Goal: Transaction & Acquisition: Purchase product/service

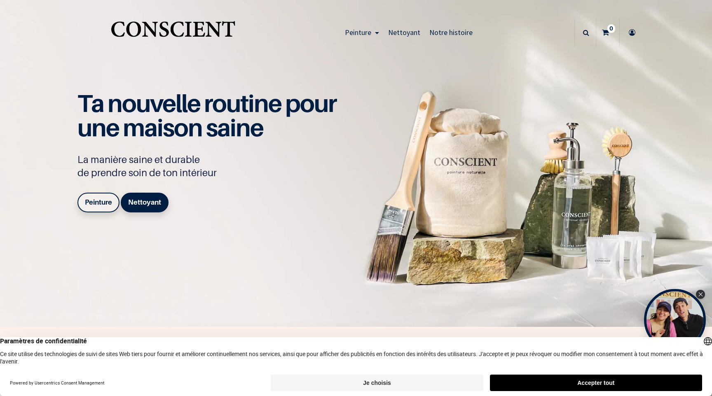
click at [563, 382] on button "Accepter tout" at bounding box center [596, 383] width 212 height 16
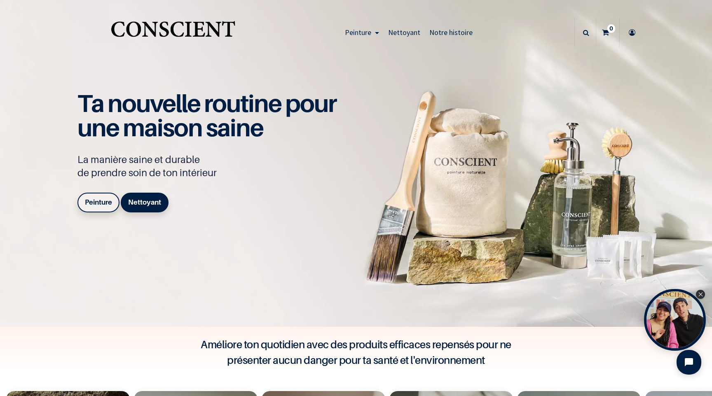
click at [102, 204] on b "Peinture" at bounding box center [98, 202] width 27 height 8
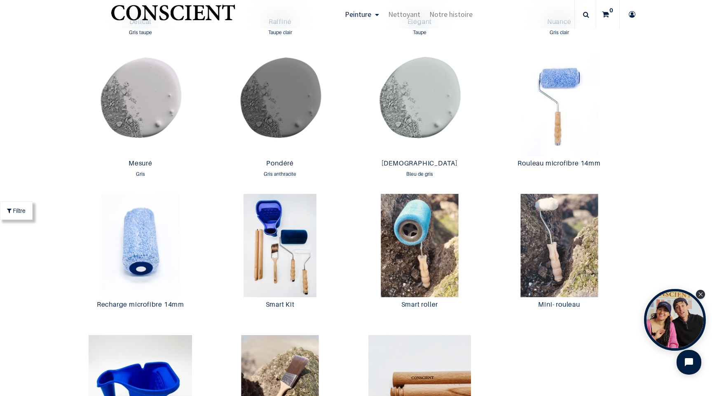
scroll to position [437, 0]
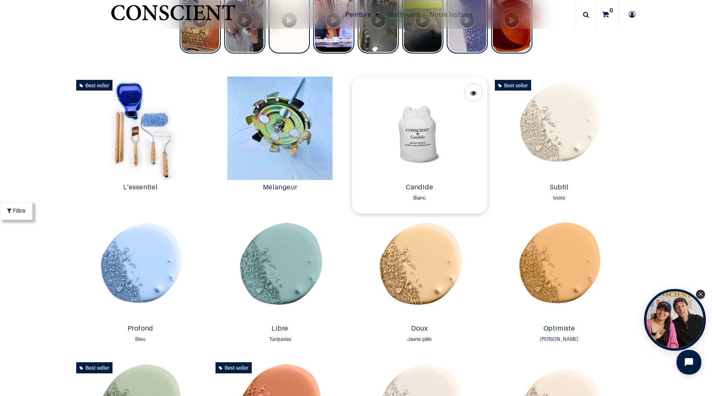
click at [424, 128] on img at bounding box center [420, 128] width 136 height 103
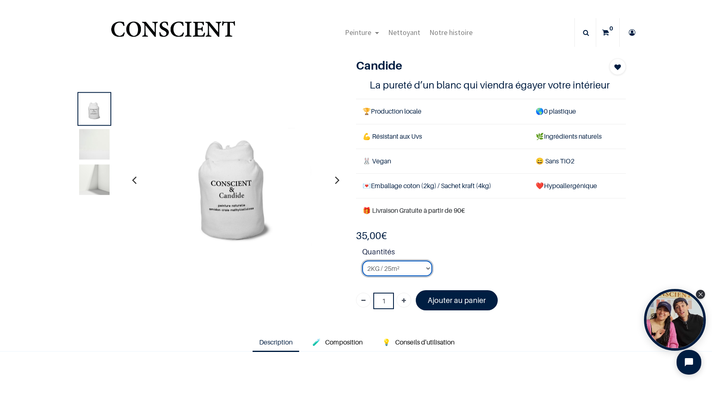
click at [415, 264] on select "2KG / 25m² 4KG / 50m² 8KG / 100m² Testeur" at bounding box center [397, 269] width 70 height 16
select select "3"
click at [362, 261] on select "2KG / 25m² 4KG / 50m² 8KG / 100m² Testeur" at bounding box center [397, 269] width 70 height 16
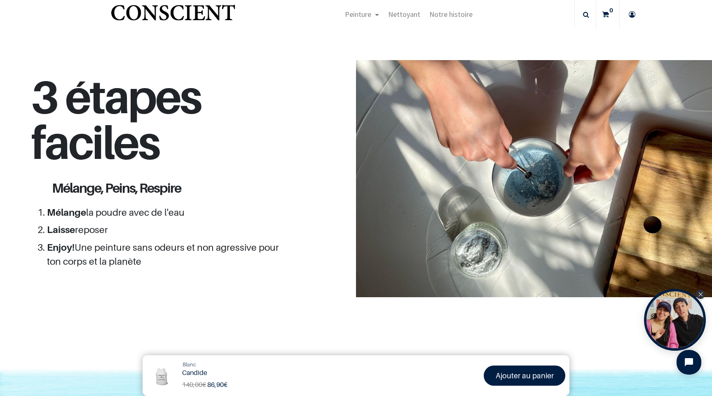
scroll to position [187, 0]
